Goal: Information Seeking & Learning: Learn about a topic

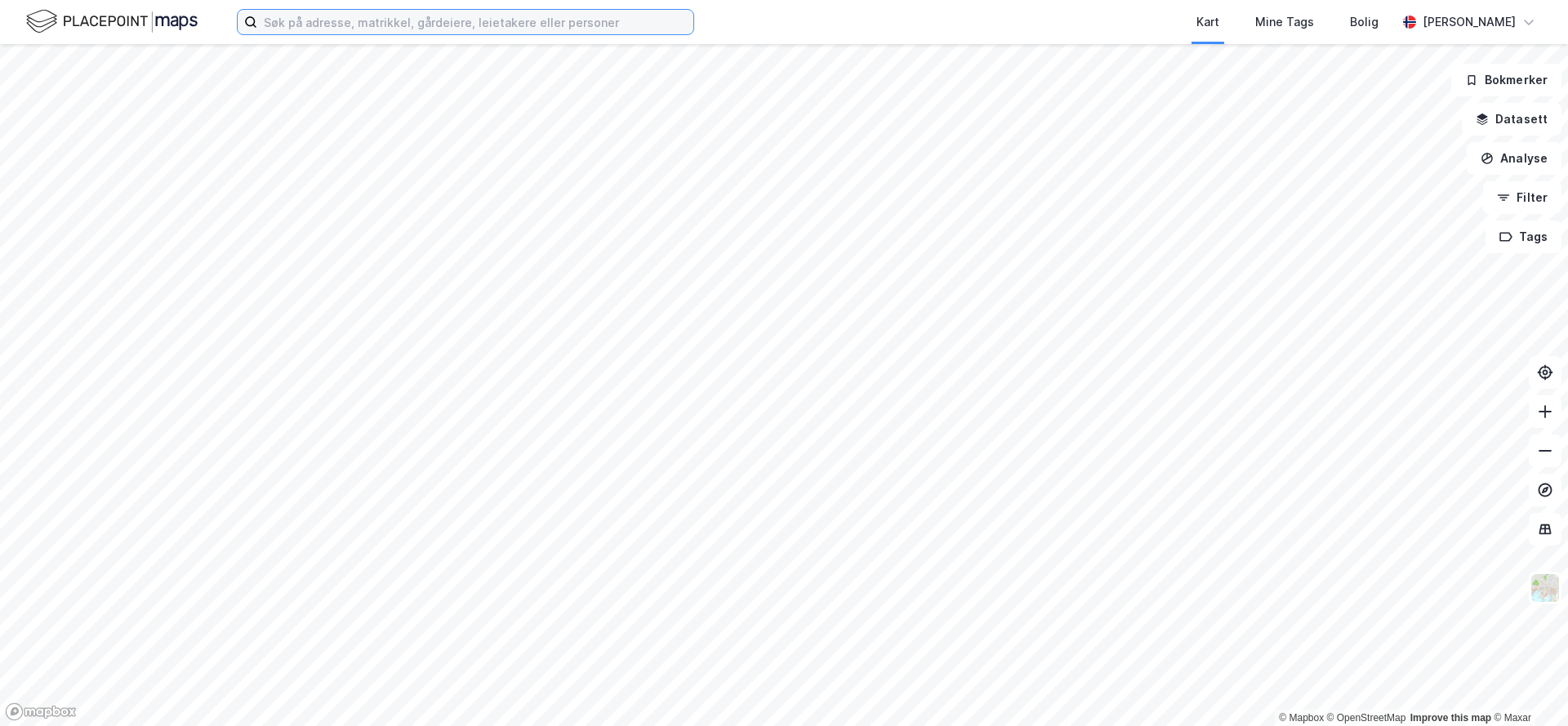
click at [438, 12] on input at bounding box center [474, 22] width 436 height 25
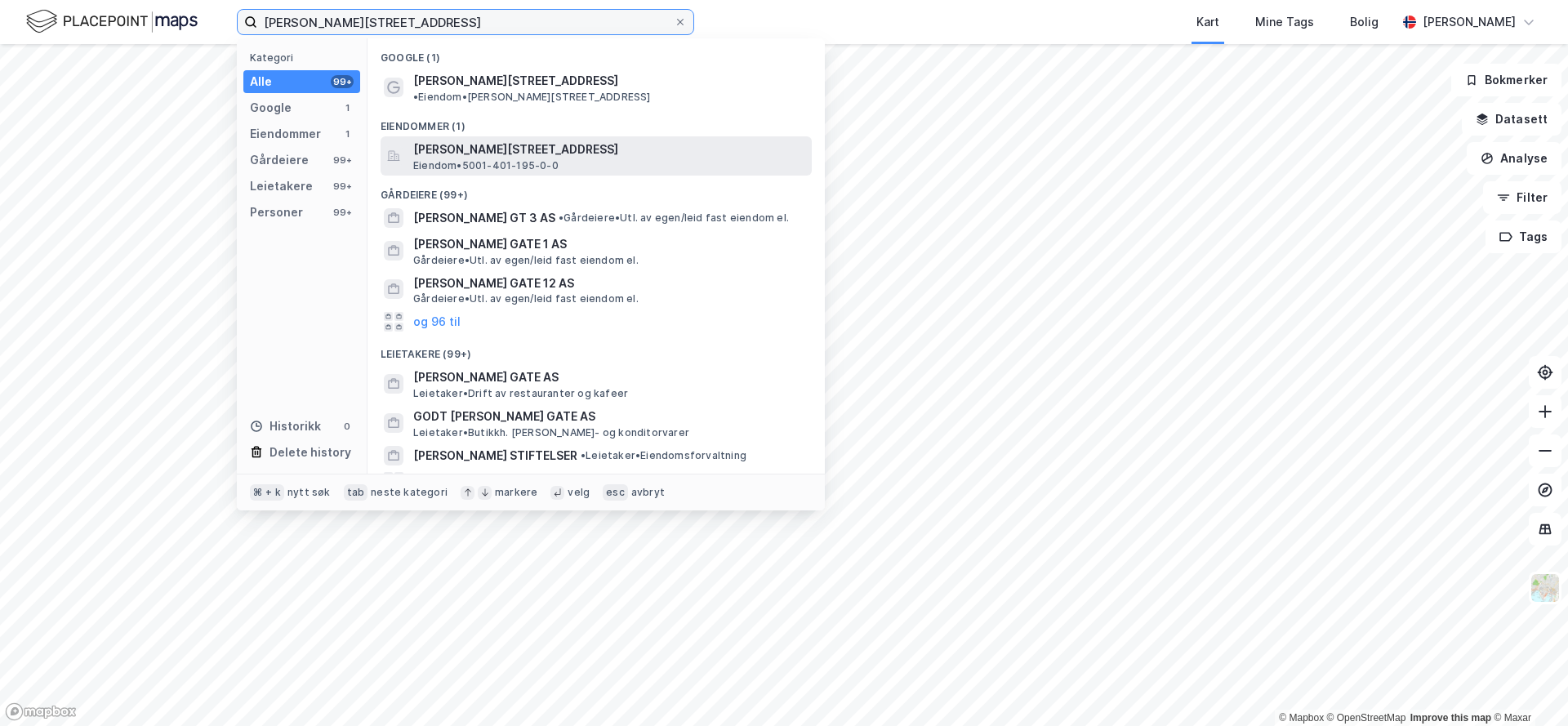
type input "[PERSON_NAME][STREET_ADDRESS]"
click at [589, 140] on span "[PERSON_NAME][STREET_ADDRESS]" at bounding box center [609, 150] width 392 height 20
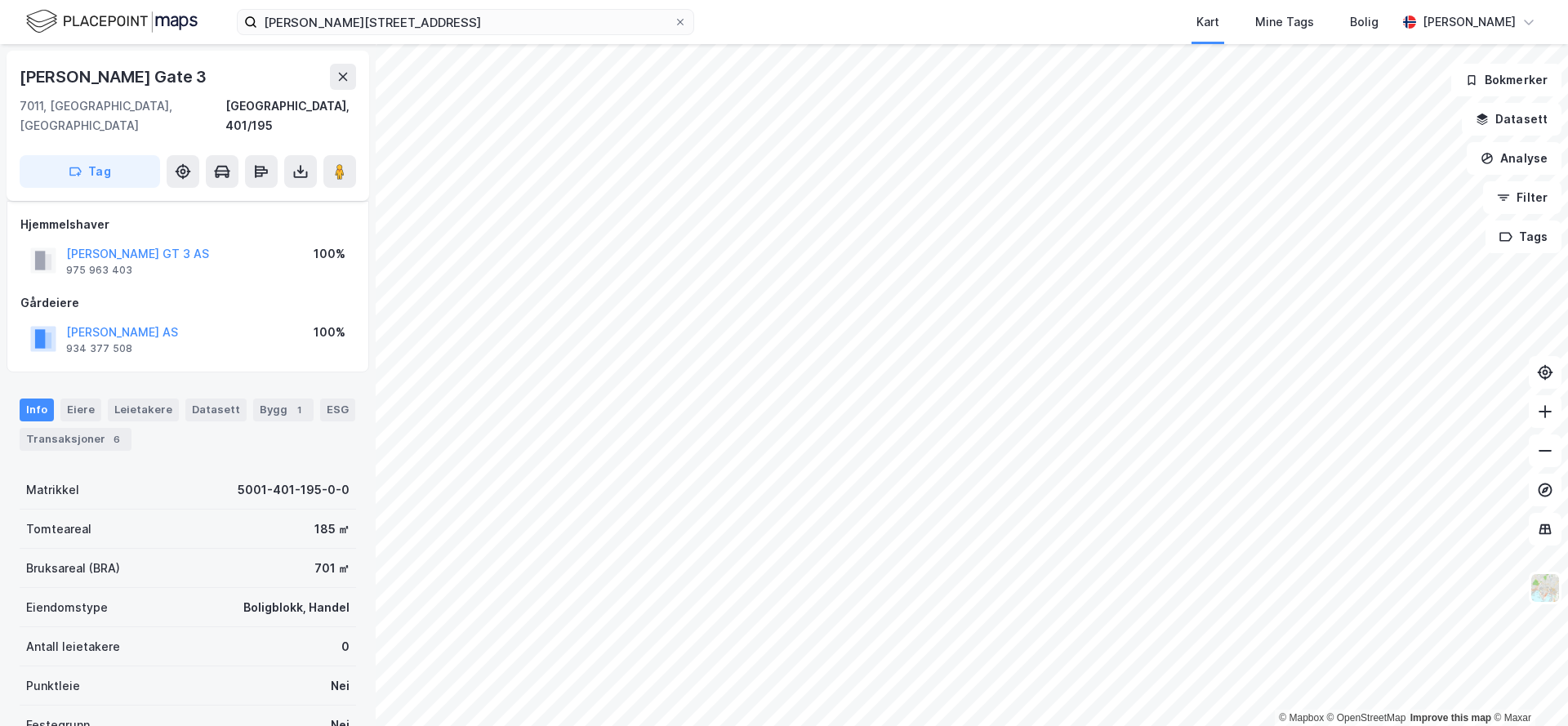
scroll to position [200, 0]
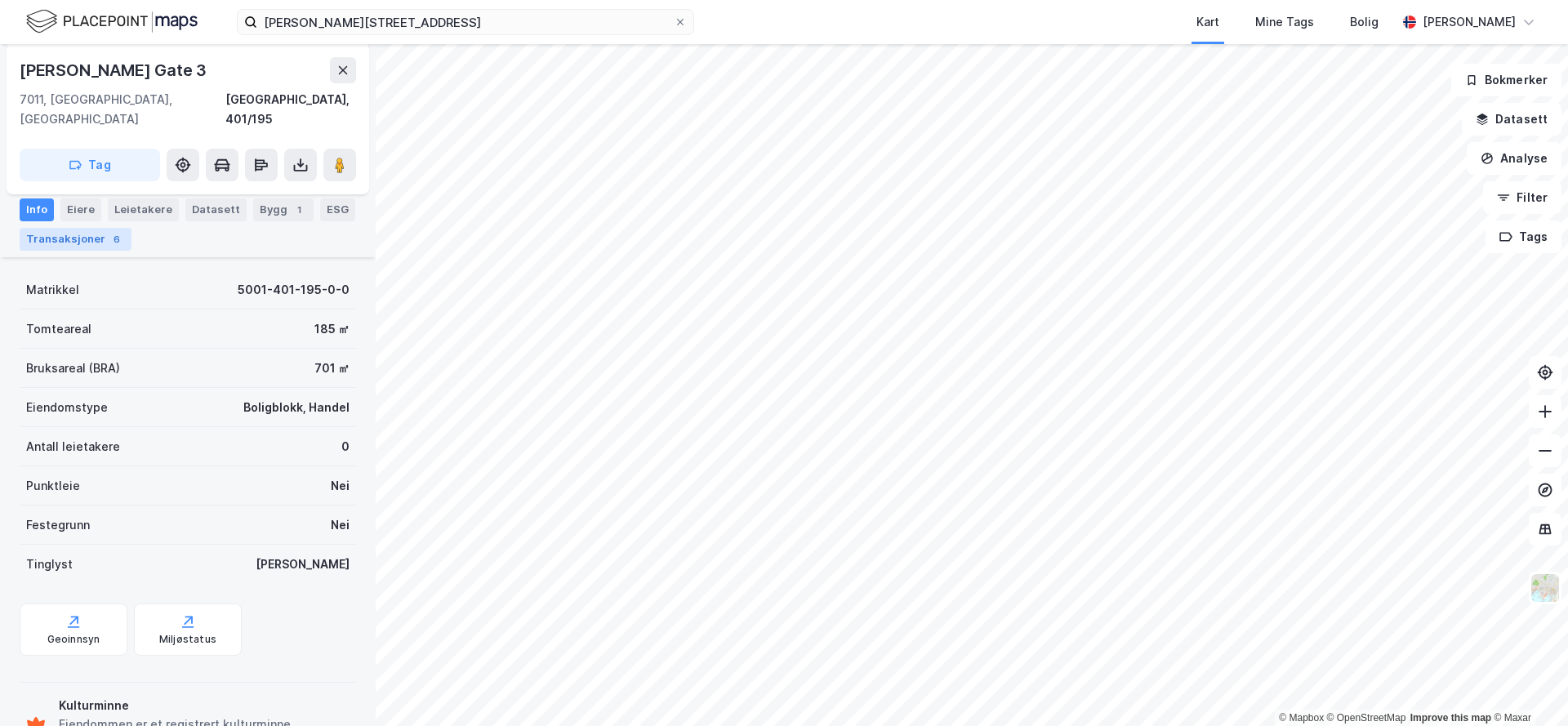
click at [109, 236] on div "6" at bounding box center [117, 240] width 16 height 16
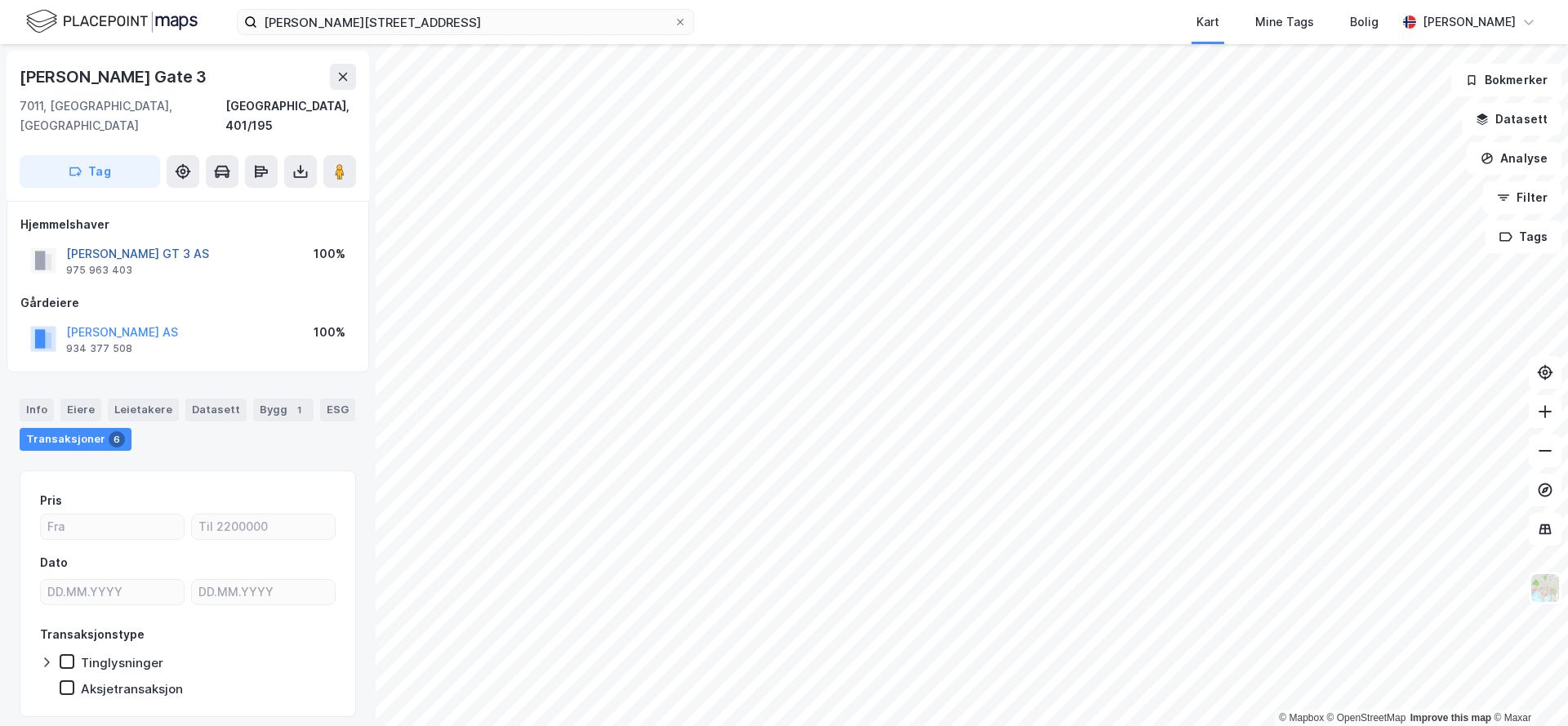
click at [0, 0] on button "[PERSON_NAME] GT 3 AS" at bounding box center [0, 0] width 0 height 0
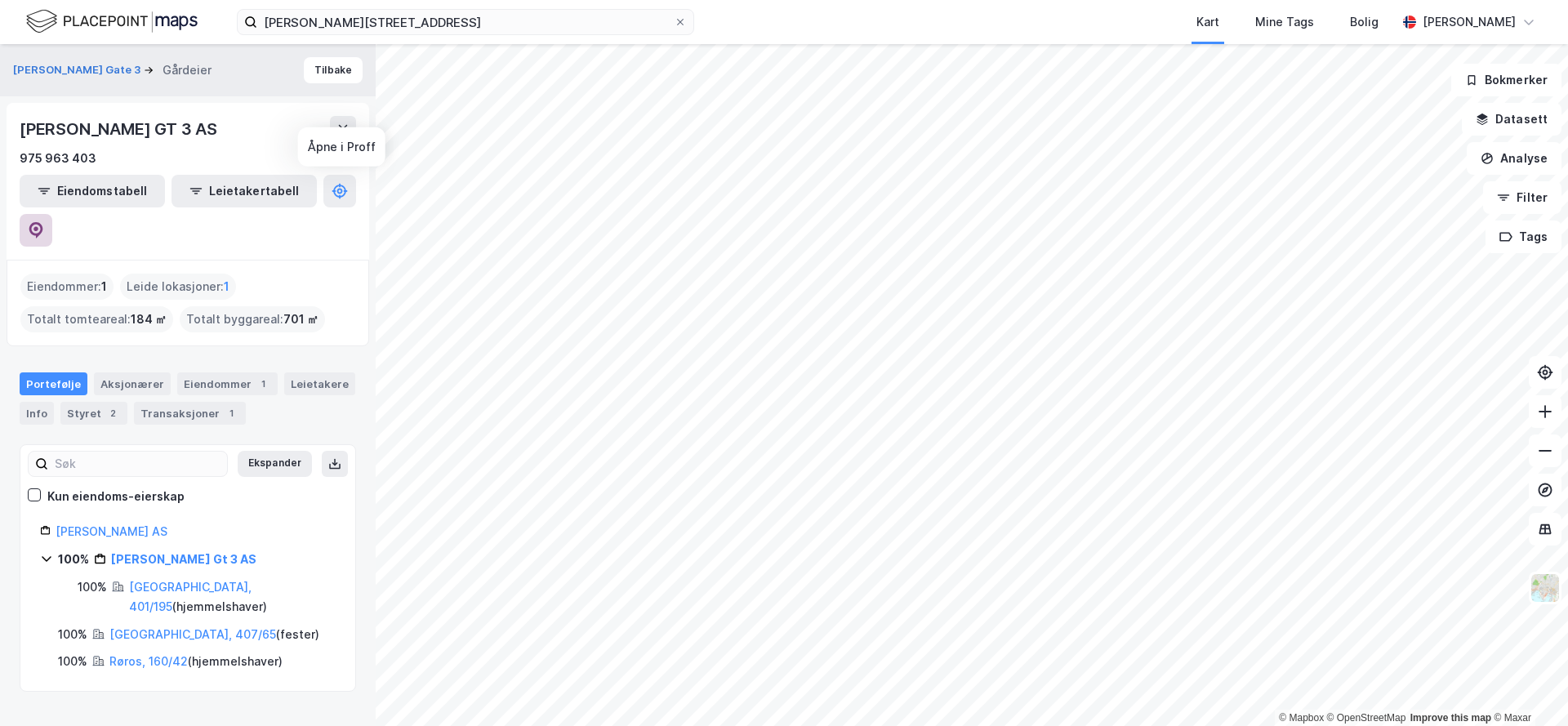
click at [44, 222] on icon at bounding box center [36, 231] width 16 height 16
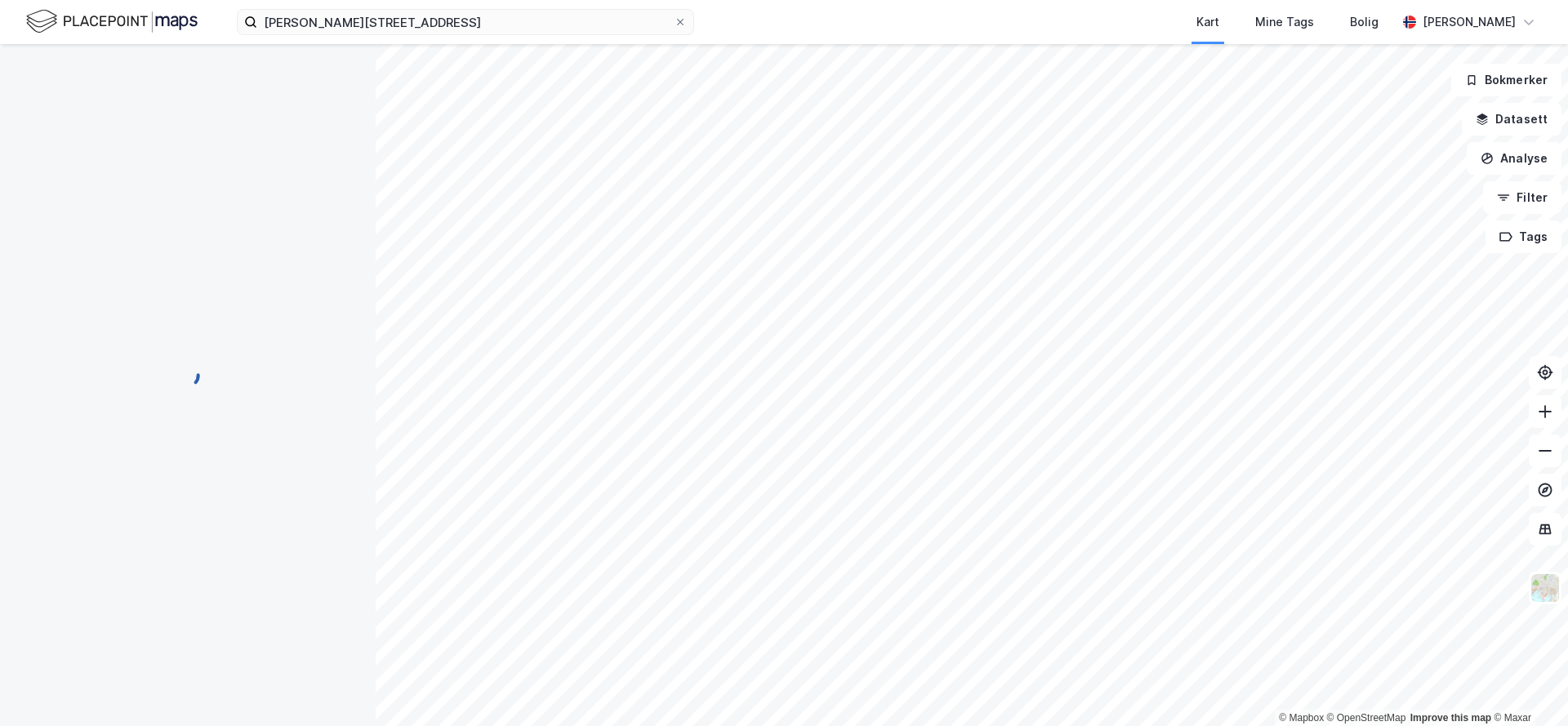
scroll to position [12, 0]
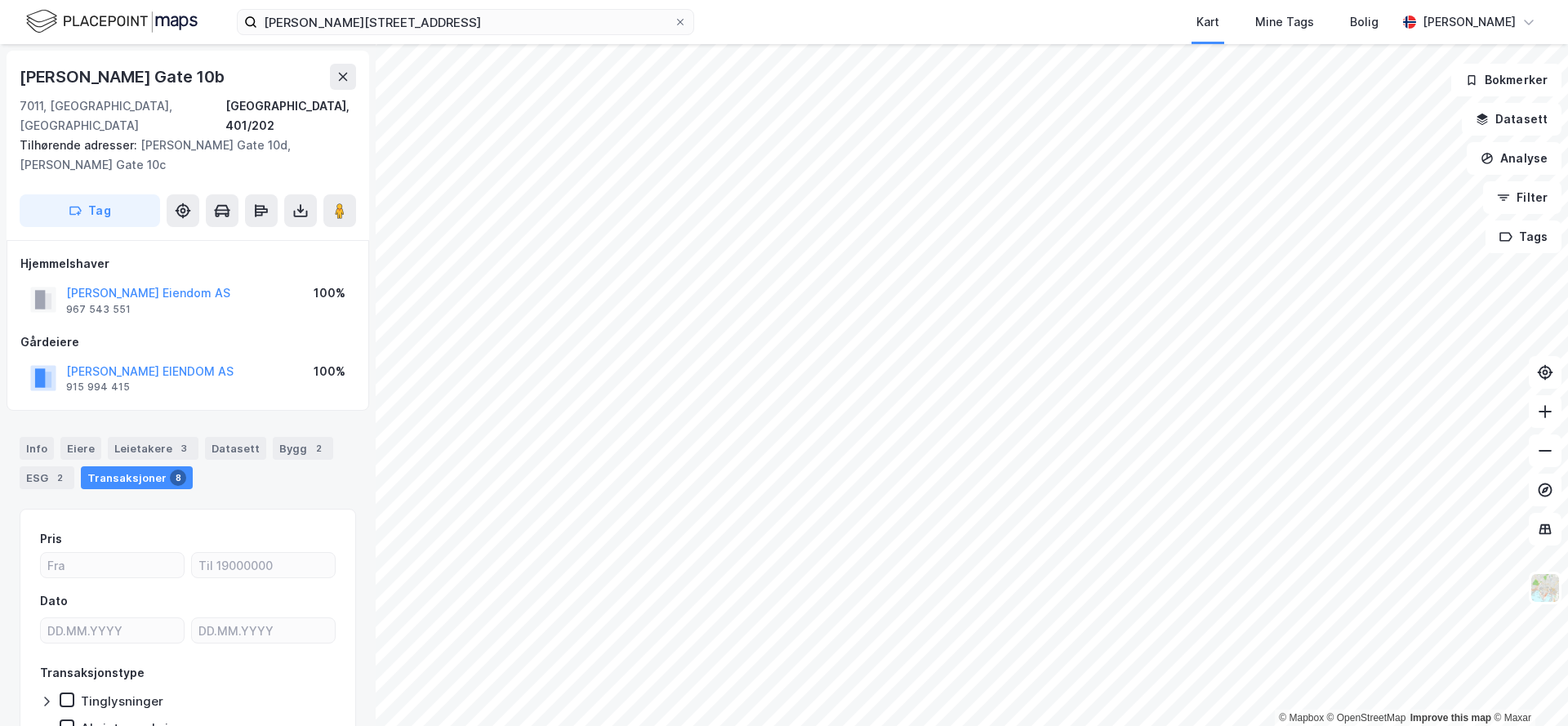
scroll to position [12, 0]
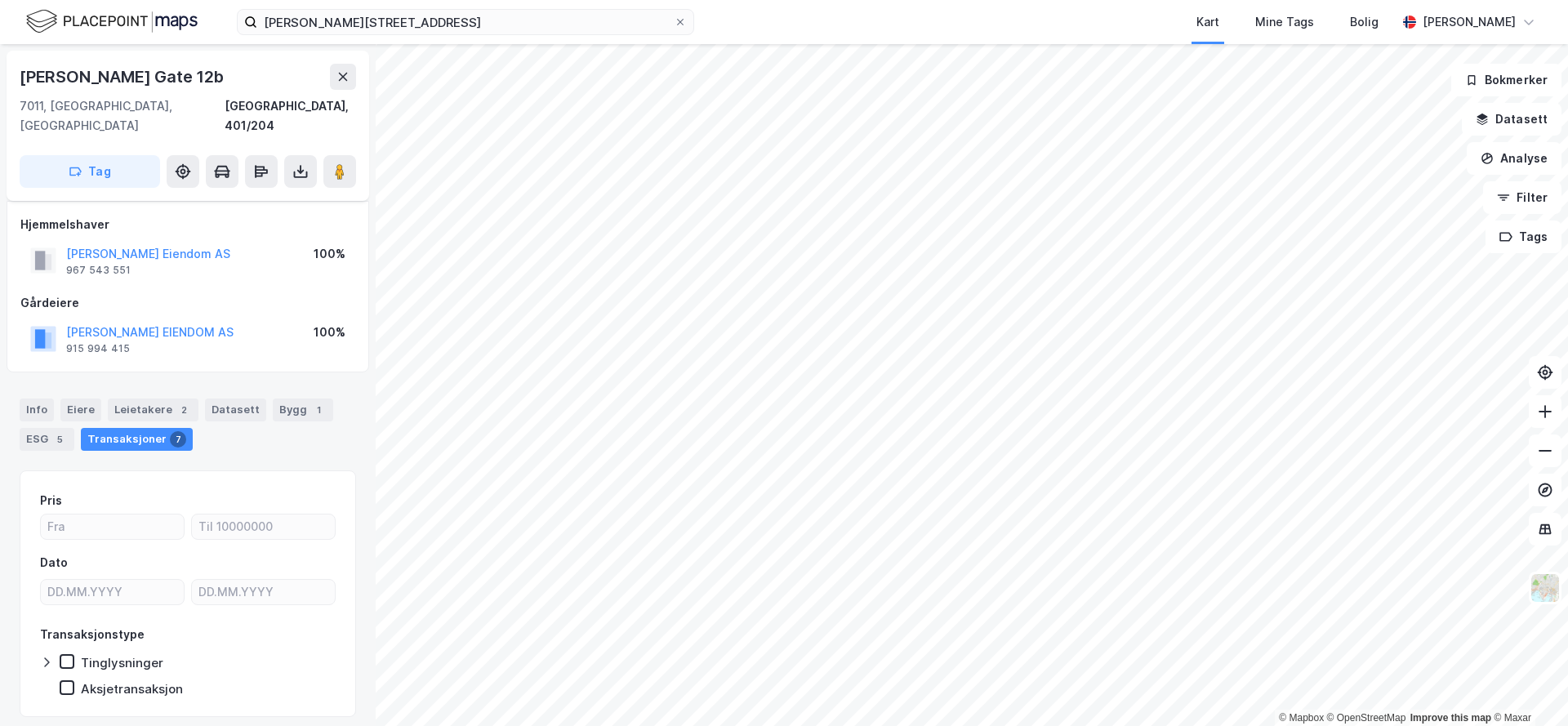
scroll to position [12, 0]
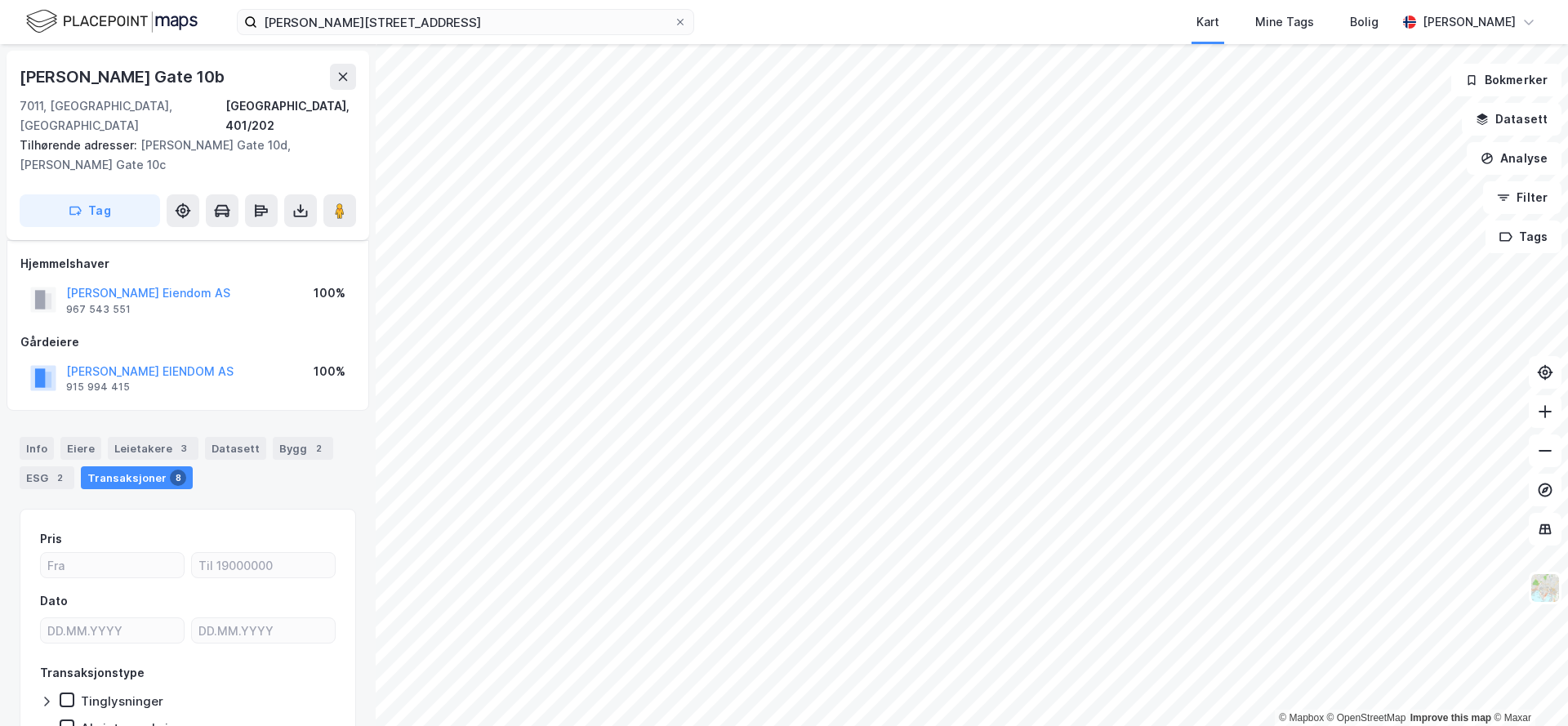
scroll to position [12, 0]
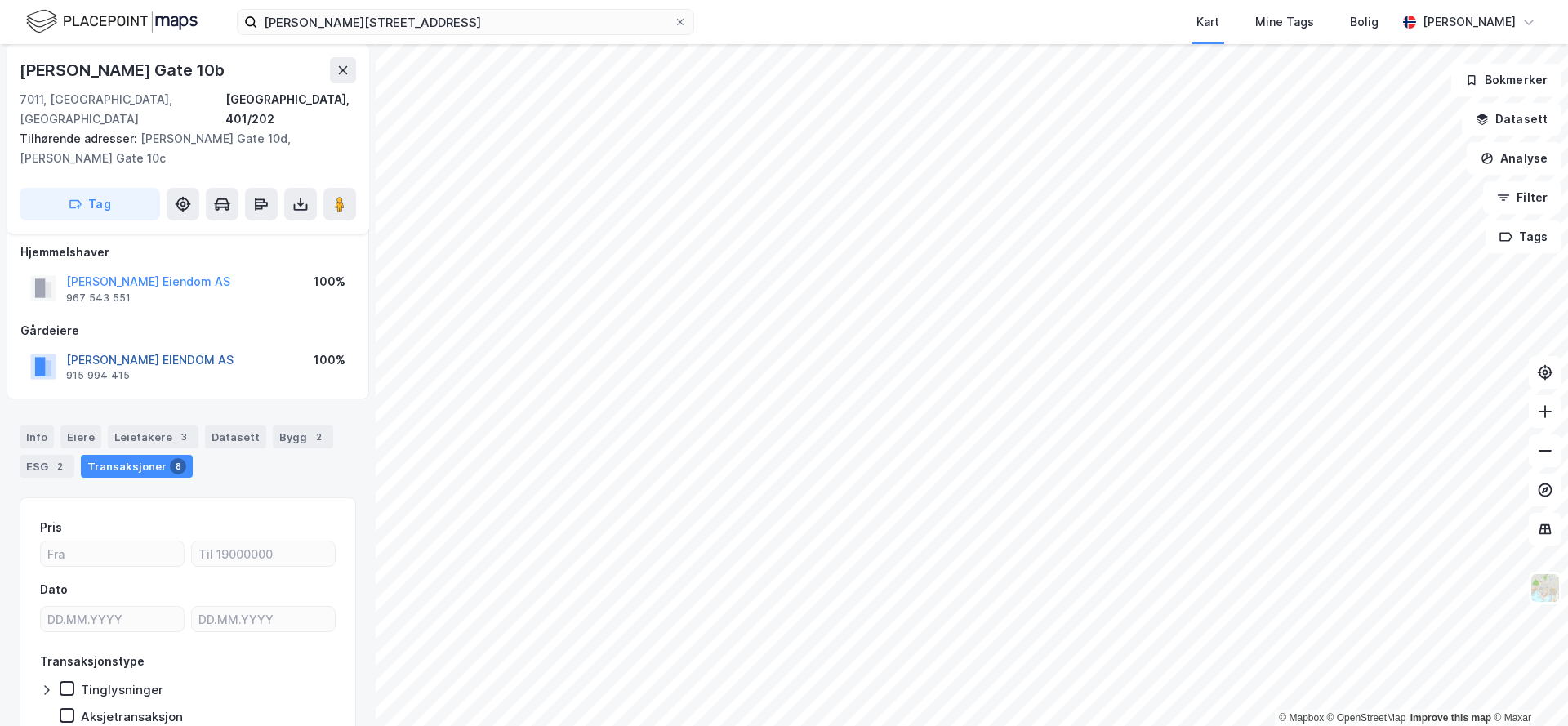
click at [0, 0] on button "[PERSON_NAME] EIENDOM AS" at bounding box center [0, 0] width 0 height 0
